Goal: Task Accomplishment & Management: Use online tool/utility

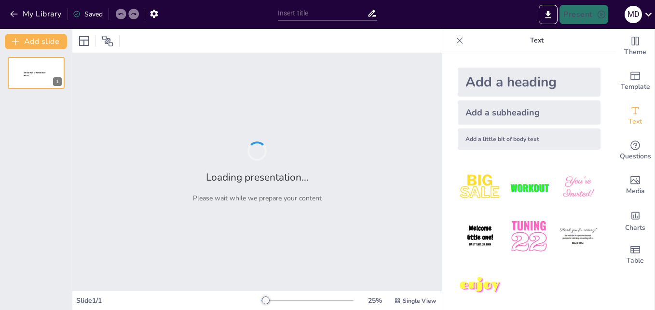
type input "Conectando a Través de las Emociones: Presentación Visual y Participativa"
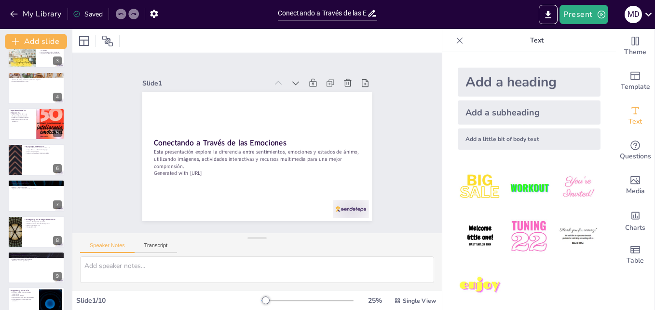
scroll to position [110, 0]
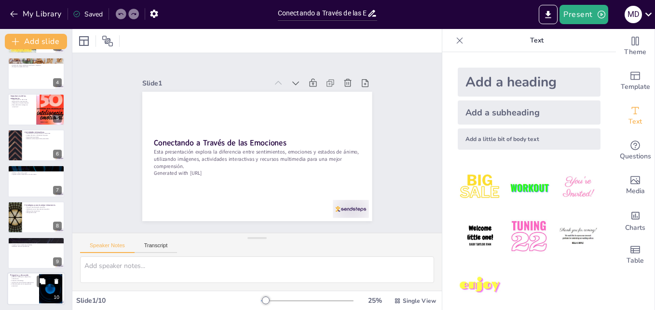
click at [29, 281] on p "Importancia de compartir experiencias" at bounding box center [23, 282] width 26 height 2
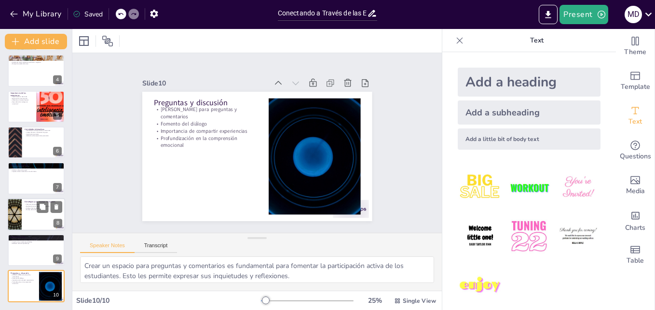
click at [26, 220] on div at bounding box center [36, 214] width 58 height 33
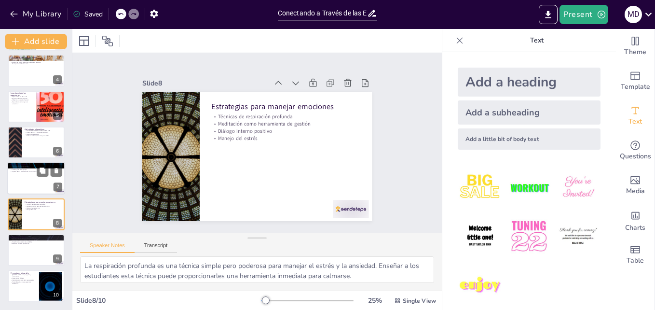
click at [32, 175] on div at bounding box center [36, 178] width 58 height 33
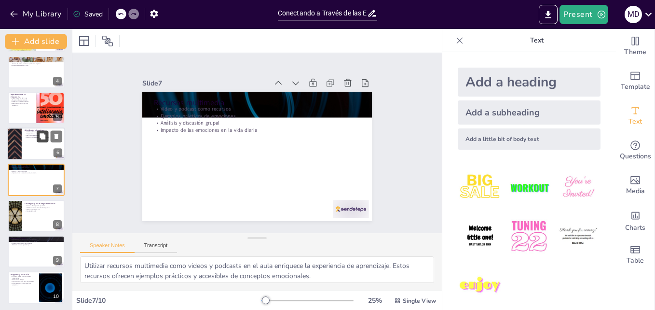
click at [38, 139] on button at bounding box center [43, 136] width 12 height 12
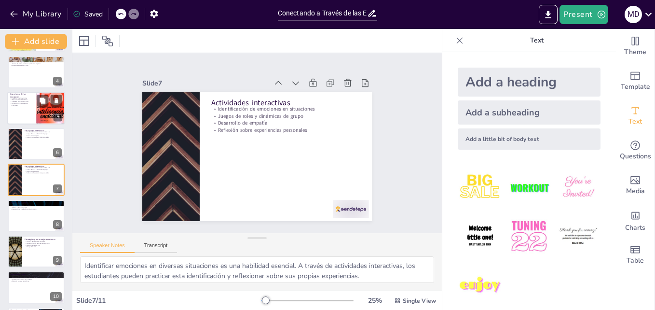
click at [36, 105] on div at bounding box center [36, 108] width 58 height 33
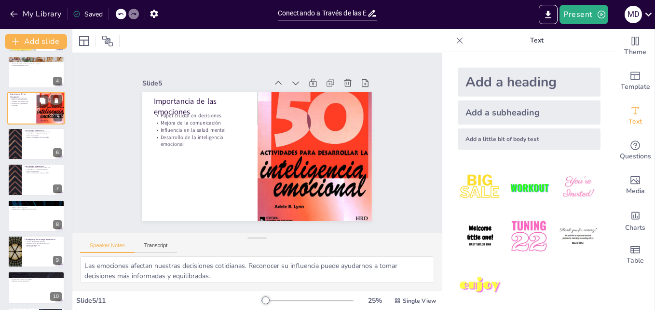
scroll to position [37, 0]
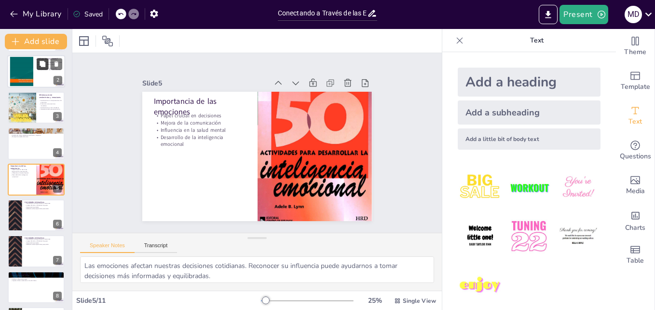
click at [39, 61] on icon at bounding box center [42, 64] width 7 height 7
type textarea "Las emociones son respuestas a estímulos que pueden ser tanto positivos como ne…"
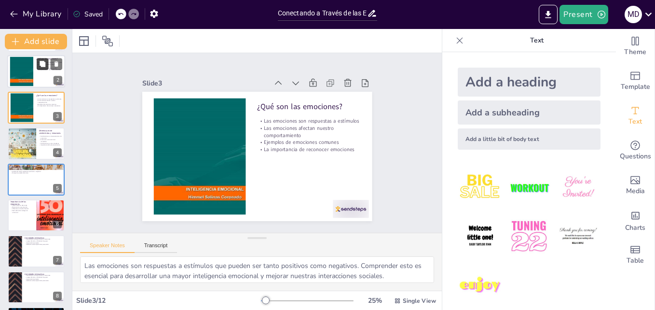
scroll to position [0, 0]
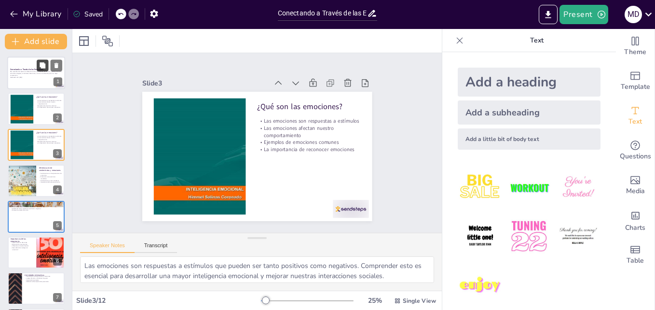
click at [44, 69] on button at bounding box center [43, 65] width 12 height 12
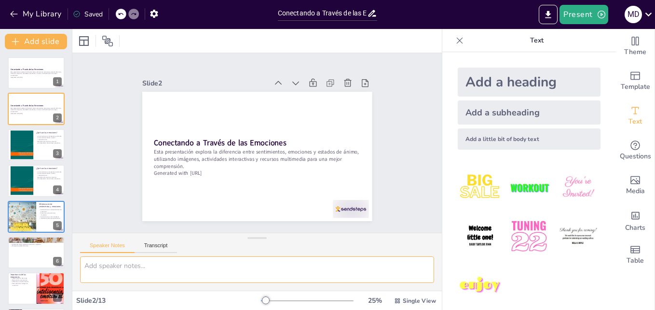
click at [117, 267] on textarea at bounding box center [257, 269] width 354 height 27
click at [32, 217] on div at bounding box center [21, 216] width 57 height 33
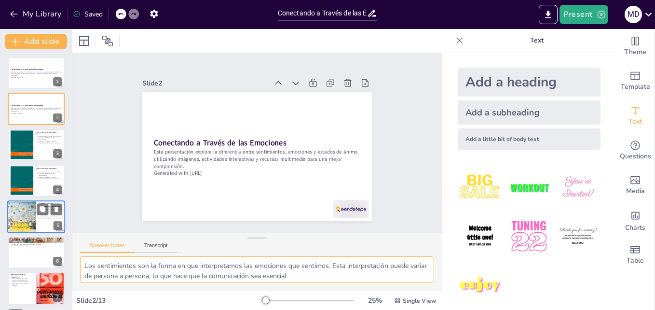
scroll to position [37, 0]
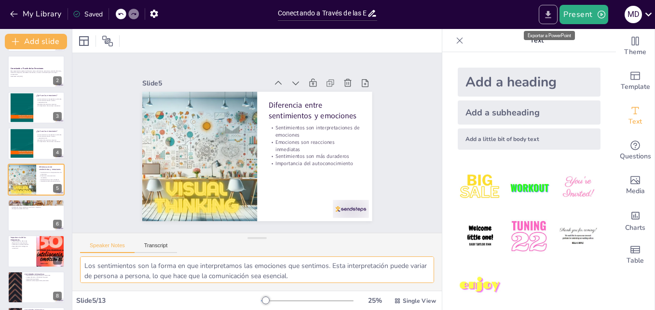
type textarea "Los sentimientos son la forma en que interpretamos las emociones que sentimos. …"
click at [546, 14] on icon "Export to PowerPoint" at bounding box center [548, 15] width 10 height 10
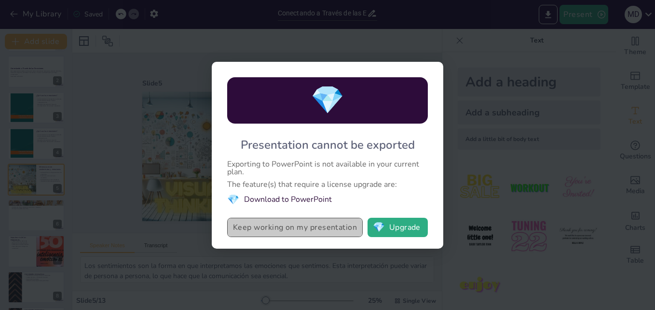
click at [335, 228] on button "Keep working on my presentation" at bounding box center [295, 227] width 136 height 19
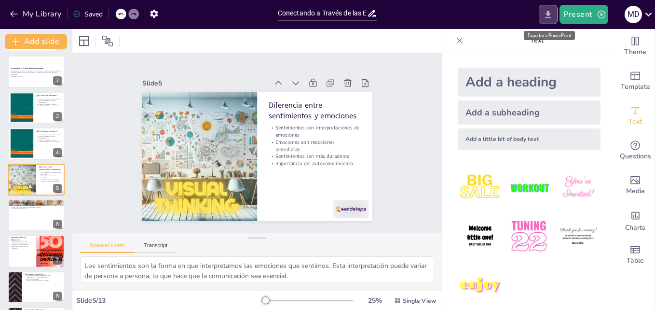
click at [551, 13] on icon "Export to PowerPoint" at bounding box center [548, 15] width 10 height 10
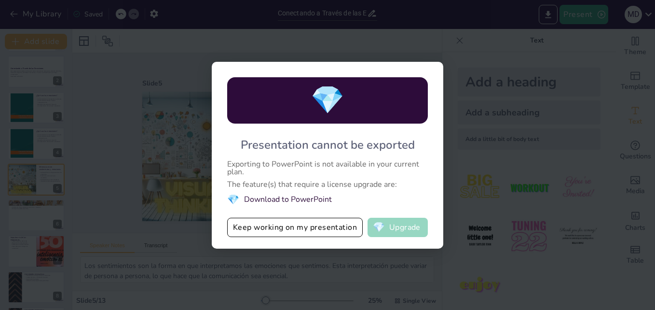
click at [392, 224] on button "💎 Upgrade" at bounding box center [398, 227] width 60 height 19
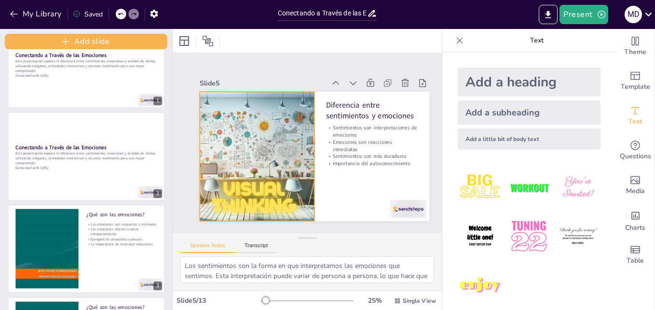
drag, startPoint x: 70, startPoint y: 160, endPoint x: 215, endPoint y: 137, distance: 146.6
click at [215, 137] on div "Document fonts Akatab Recently used Mulish Popular fonts Lato Montserrat Open S…" at bounding box center [327, 169] width 655 height 281
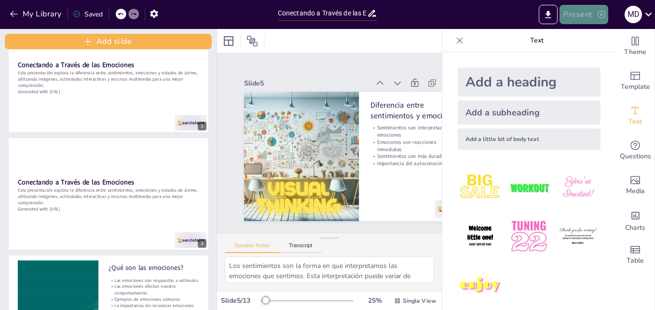
click at [579, 10] on button "Present" at bounding box center [584, 14] width 48 height 19
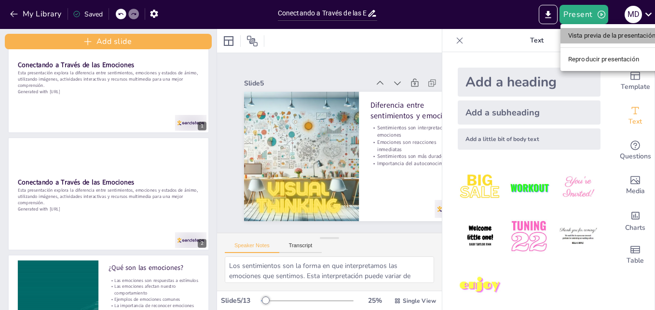
click at [591, 33] on li "Vista previa de la presentación" at bounding box center [612, 35] width 103 height 15
